Goal: Task Accomplishment & Management: Manage account settings

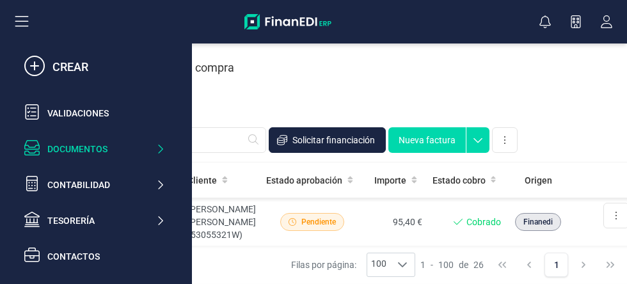
scroll to position [88, 0]
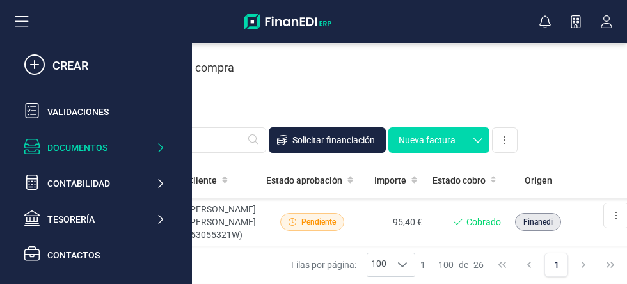
click at [146, 150] on div "Documentos" at bounding box center [101, 147] width 108 height 13
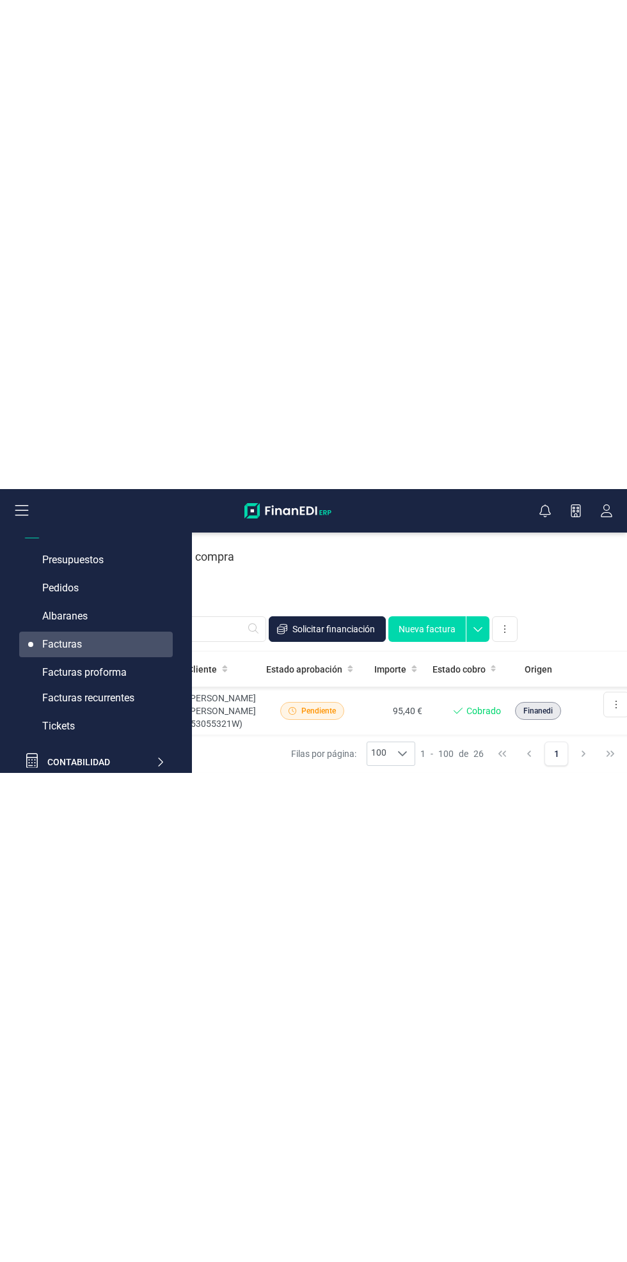
scroll to position [193, 0]
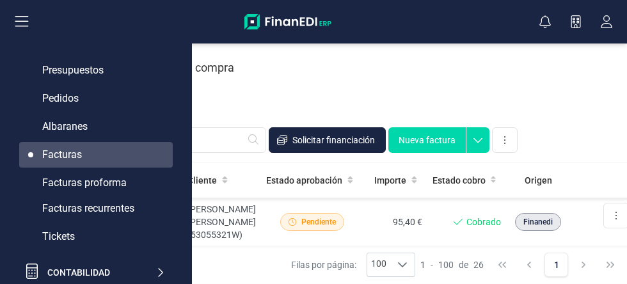
click at [136, 212] on div "Facturas recurrentes" at bounding box center [95, 209] width 153 height 26
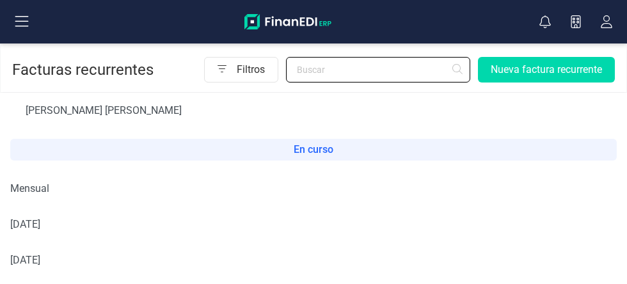
click at [389, 69] on input "text" at bounding box center [378, 70] width 184 height 26
click at [355, 70] on input "text" at bounding box center [378, 70] width 184 height 26
click at [460, 75] on input "[PERSON_NAME]" at bounding box center [378, 70] width 184 height 26
type input "[PERSON_NAME]"
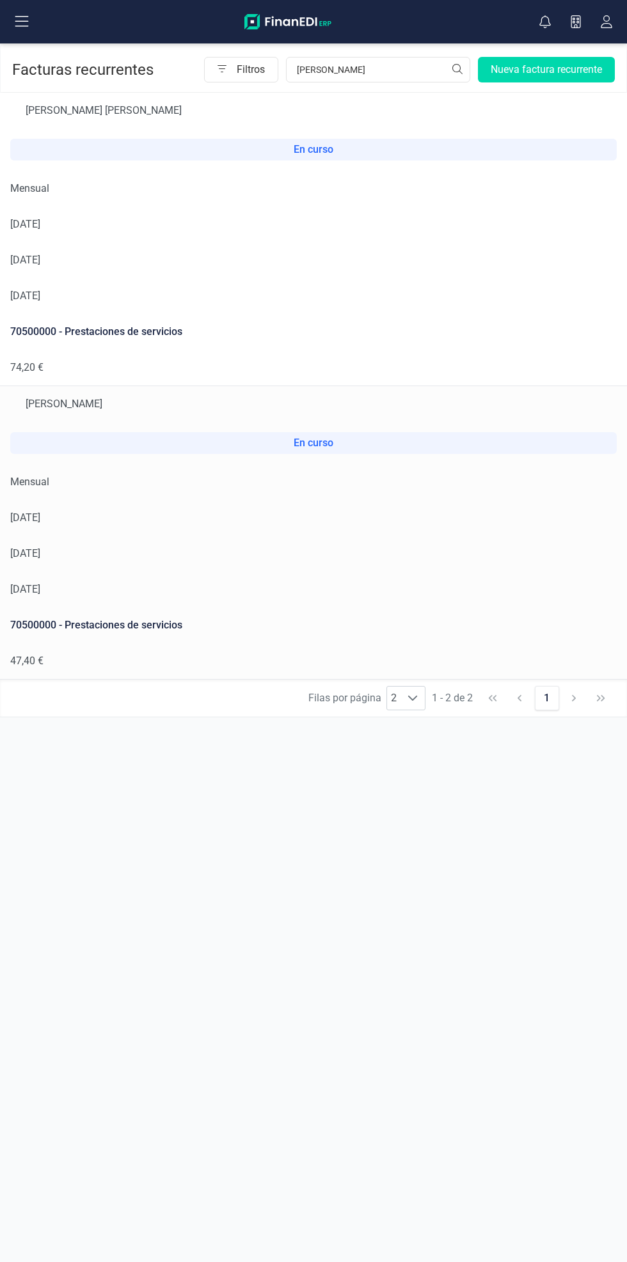
click at [379, 271] on td "[DATE]" at bounding box center [313, 260] width 627 height 36
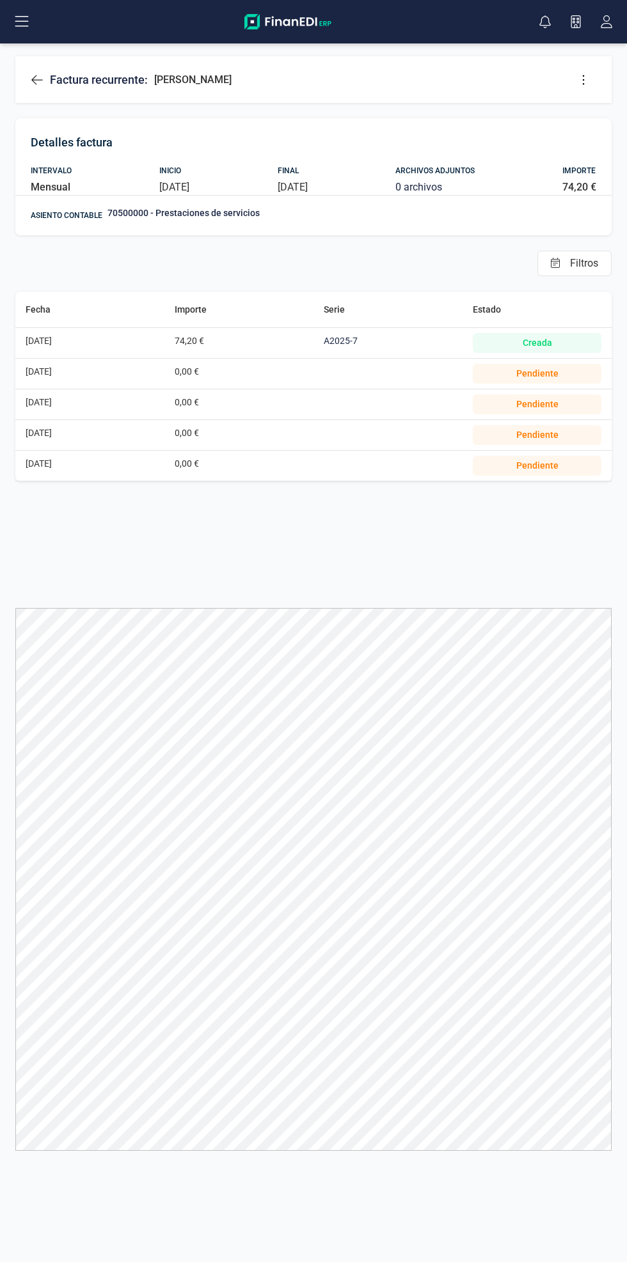
click at [590, 79] on button at bounding box center [583, 80] width 26 height 26
click at [582, 109] on link "Editar factura" at bounding box center [532, 118] width 128 height 26
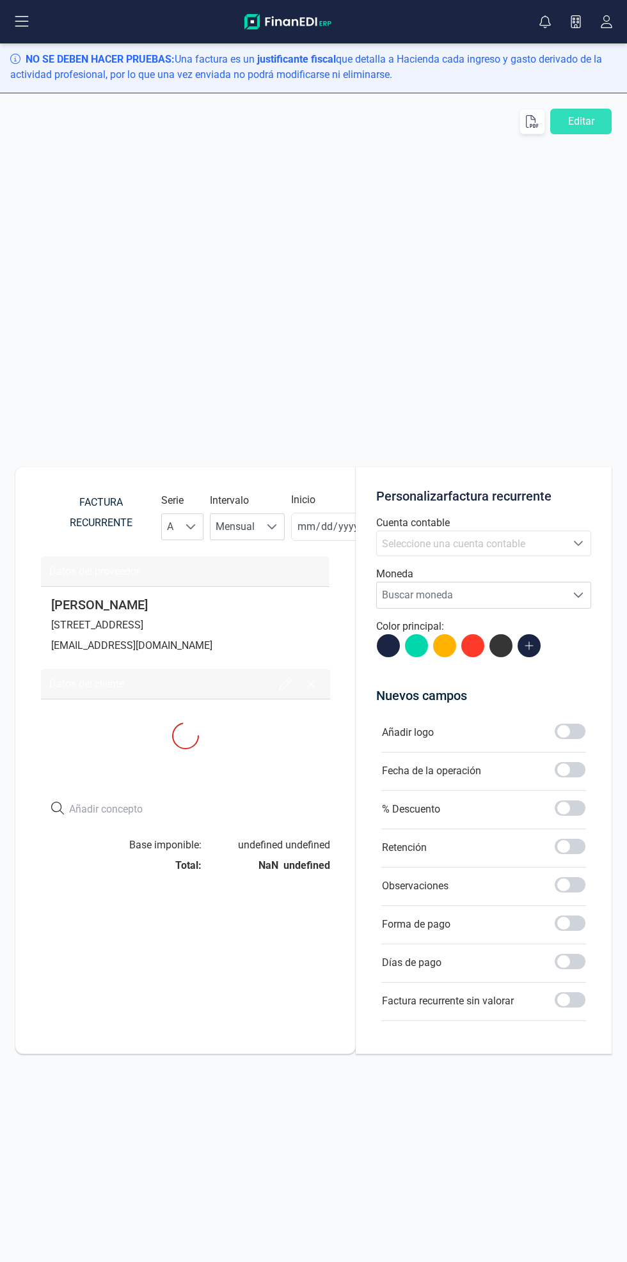
type input "[DATE]"
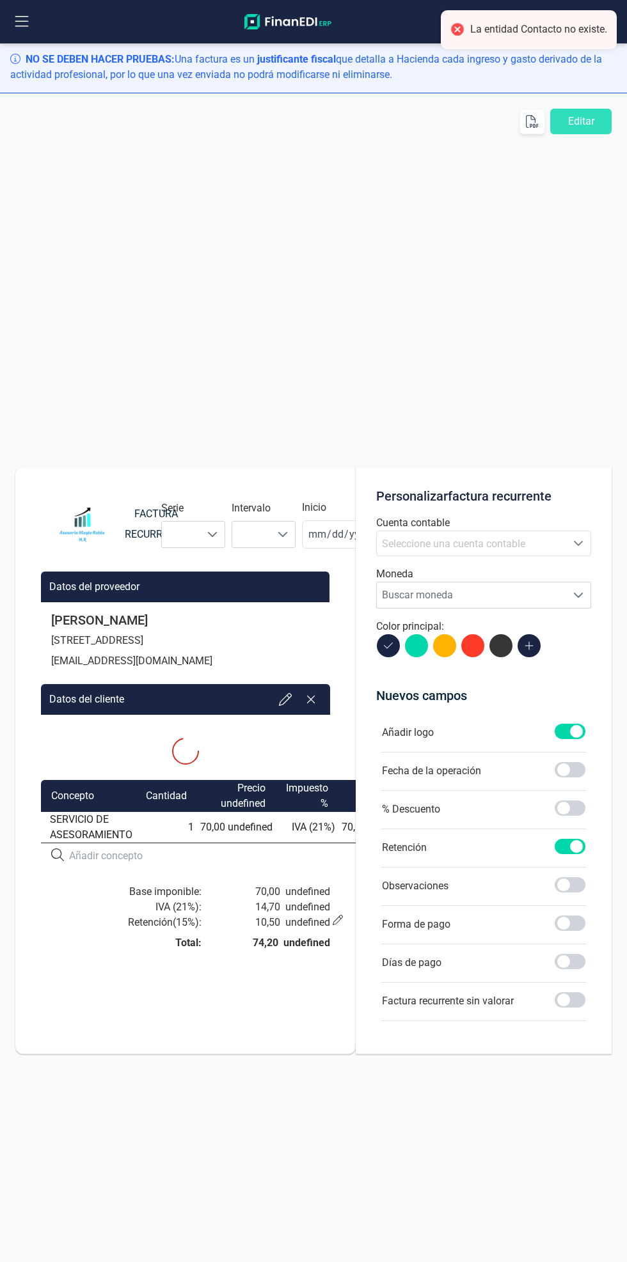
type input "[DATE]"
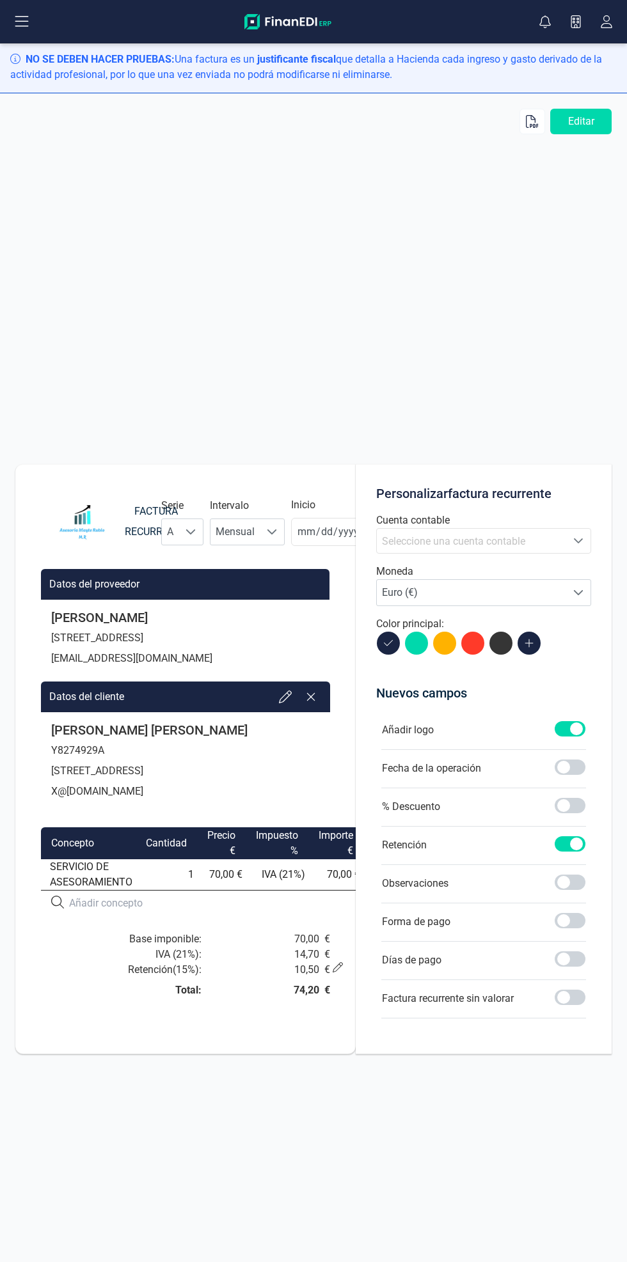
click at [526, 121] on icon "button" at bounding box center [532, 121] width 13 height 13
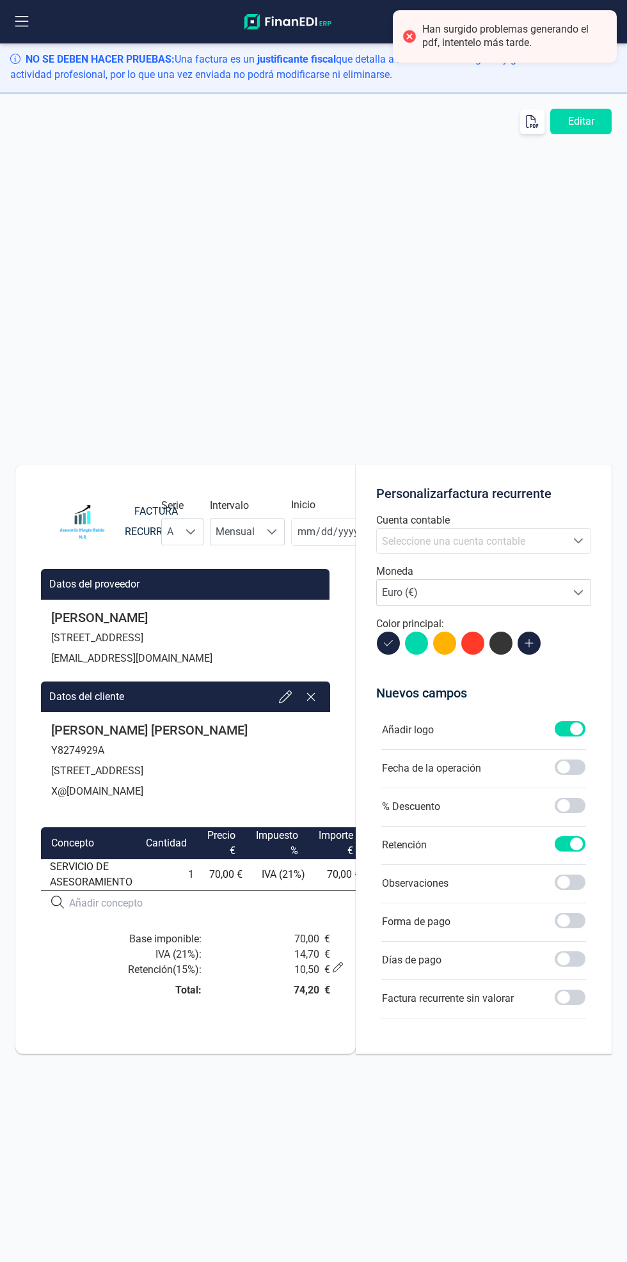
click at [583, 123] on button "Editar" at bounding box center [580, 122] width 61 height 26
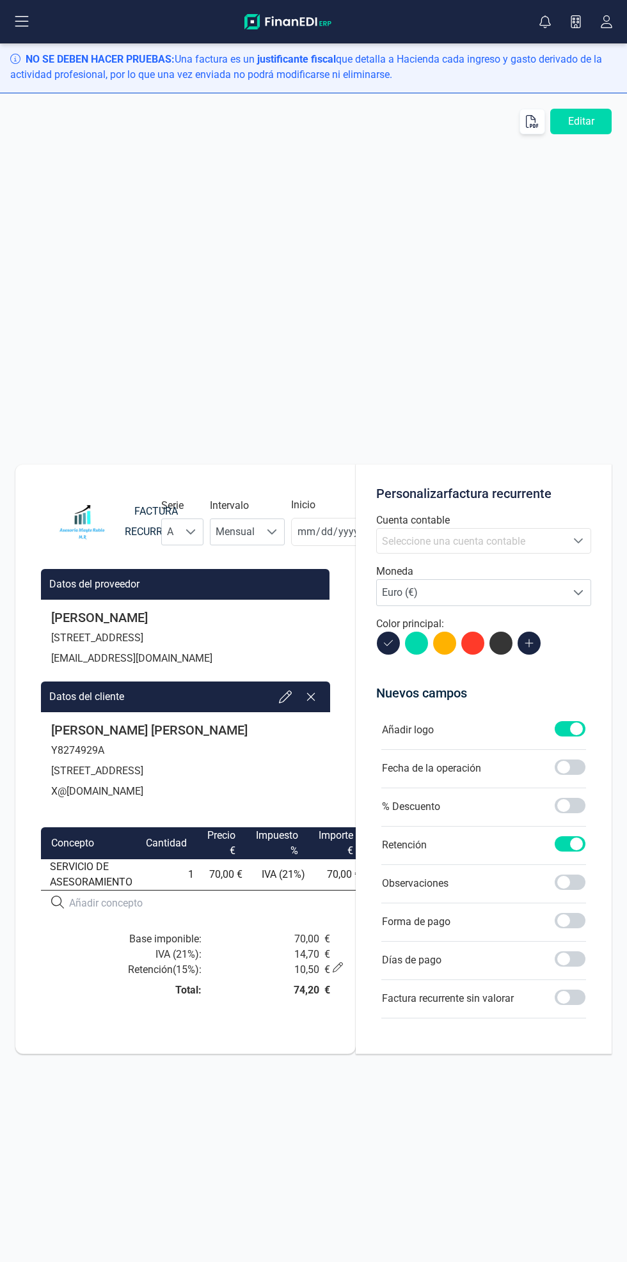
click at [611, 113] on button "Editar" at bounding box center [580, 122] width 61 height 26
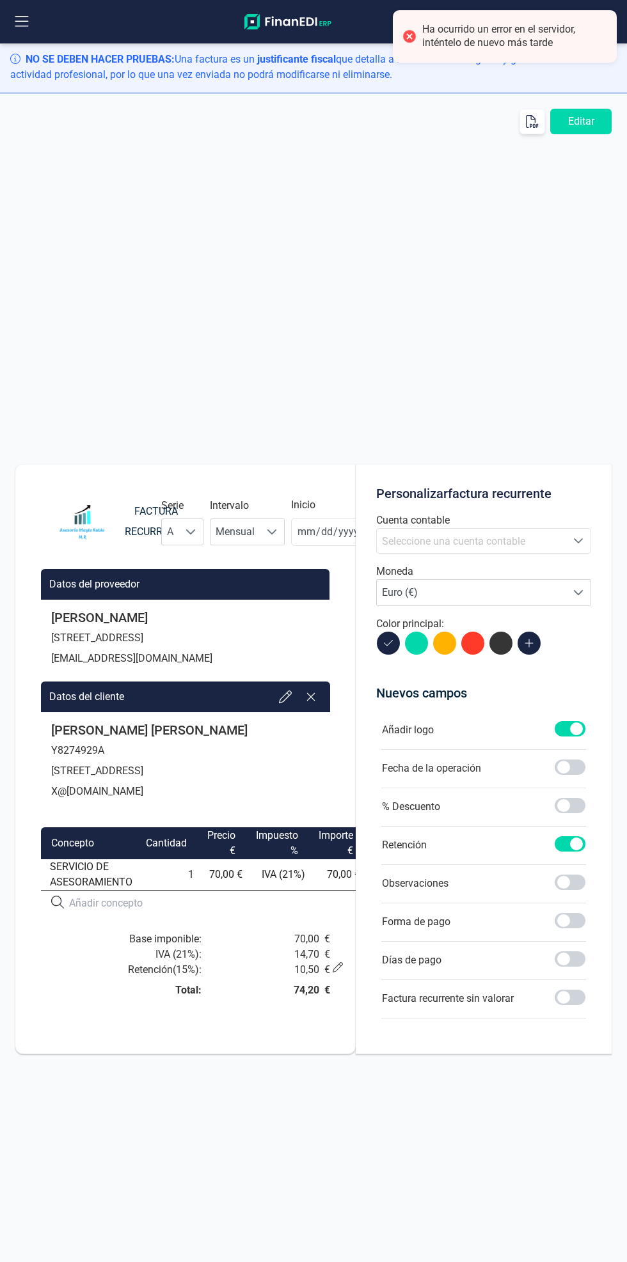
click at [600, 116] on button "Editar" at bounding box center [580, 122] width 61 height 26
